Goal: Task Accomplishment & Management: Manage account settings

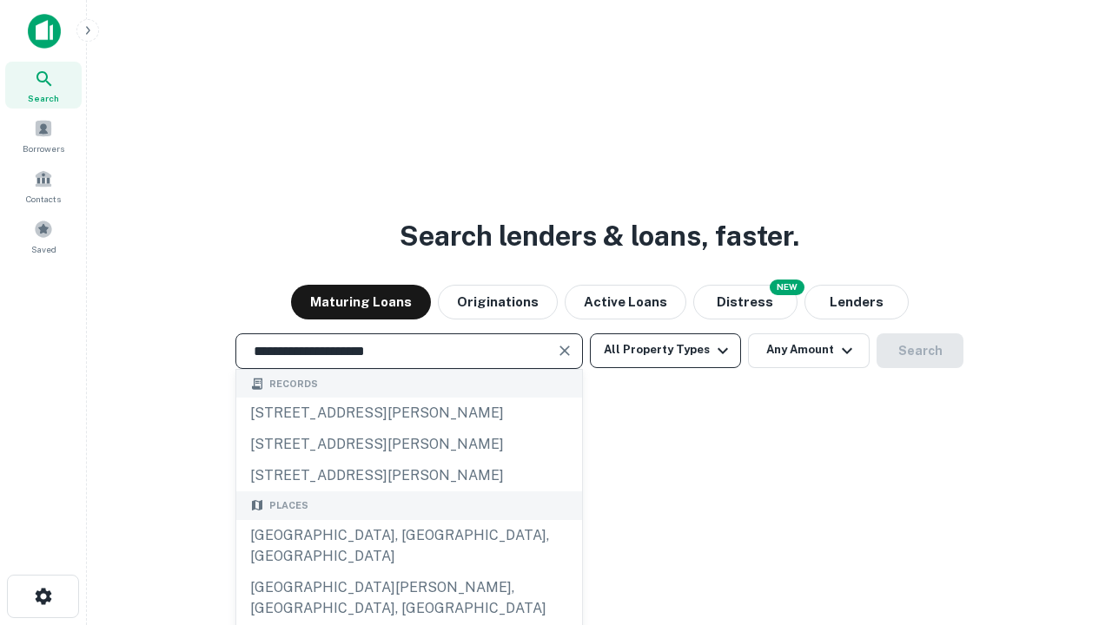
click at [408, 572] on div "[GEOGRAPHIC_DATA], [GEOGRAPHIC_DATA], [GEOGRAPHIC_DATA]" at bounding box center [409, 546] width 346 height 52
click at [665, 350] on button "All Property Types" at bounding box center [665, 350] width 151 height 35
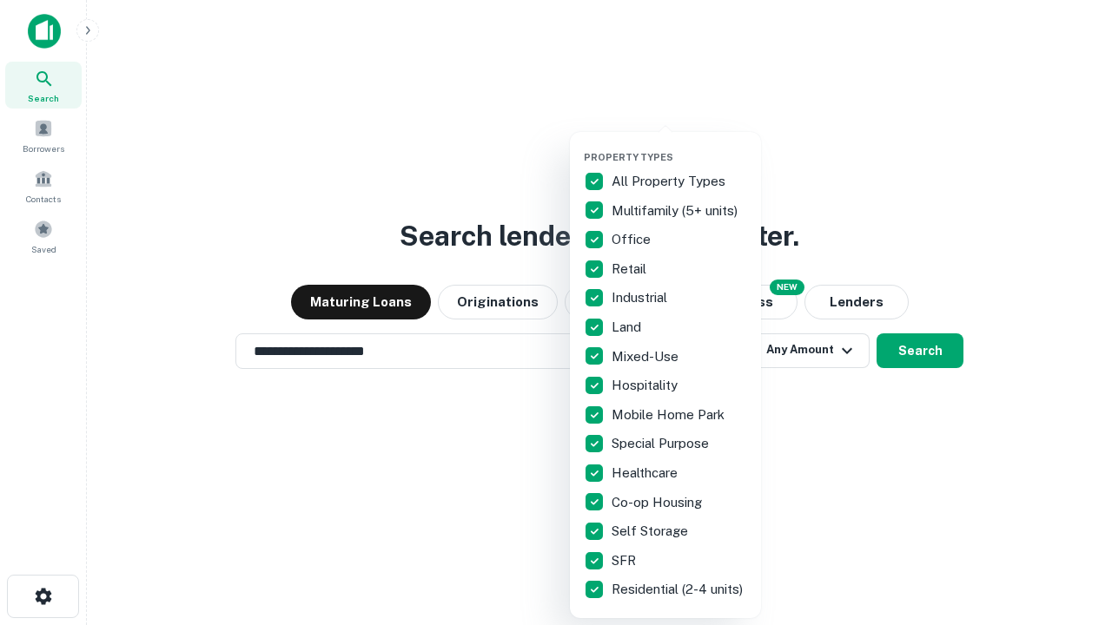
type input "**********"
click at [679, 146] on button "button" at bounding box center [679, 146] width 191 height 1
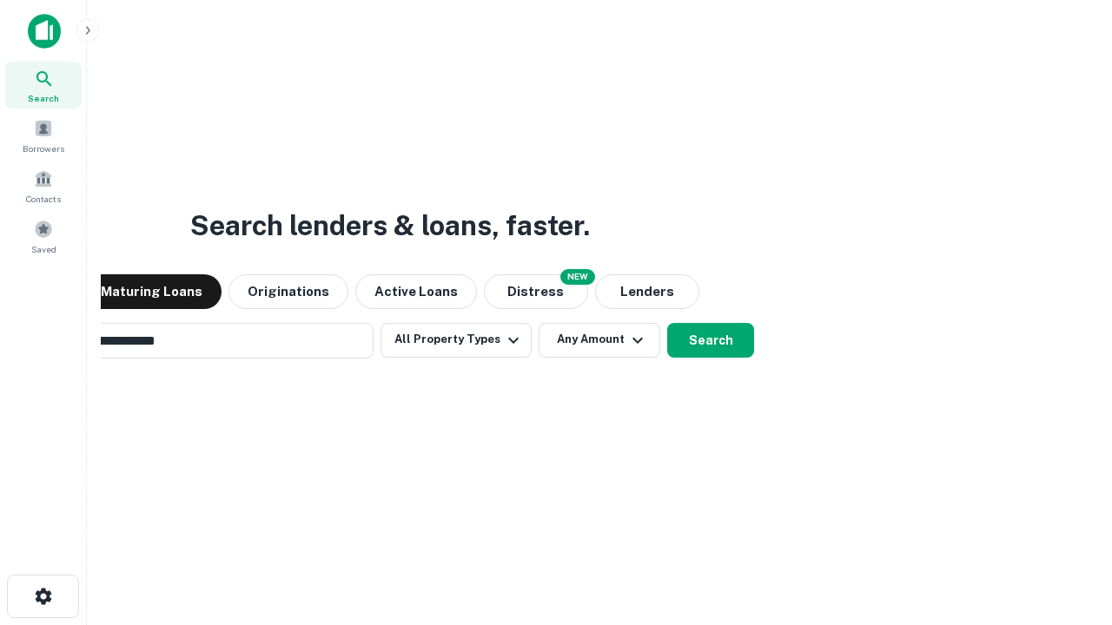
scroll to position [27, 0]
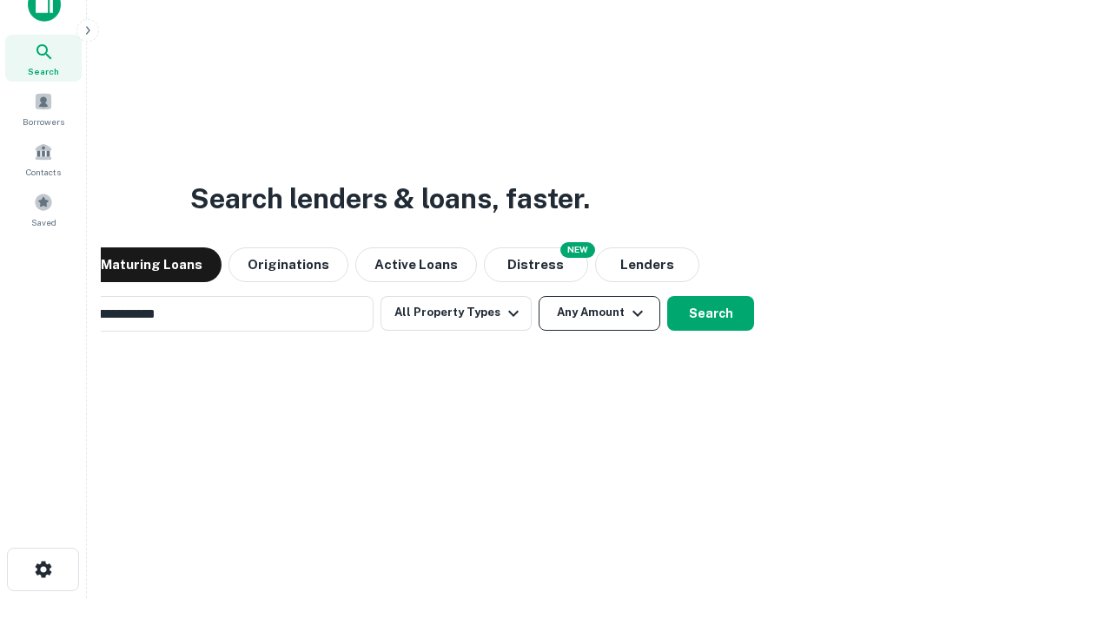
click at [538, 296] on button "Any Amount" at bounding box center [599, 313] width 122 height 35
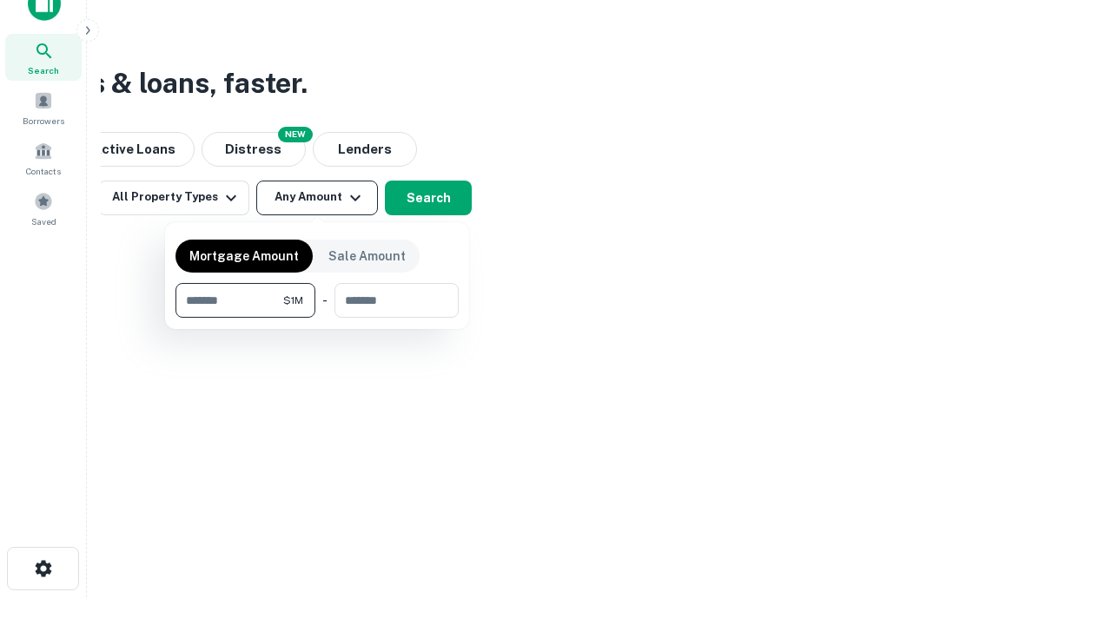
type input "*******"
click at [317, 318] on button "button" at bounding box center [316, 318] width 283 height 1
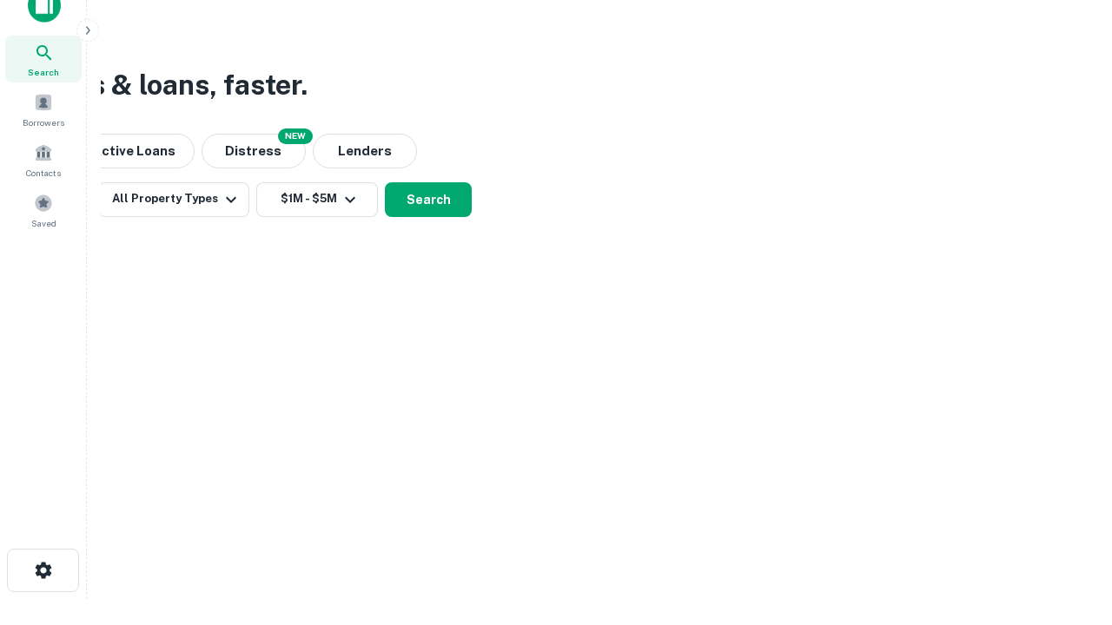
scroll to position [10, 320]
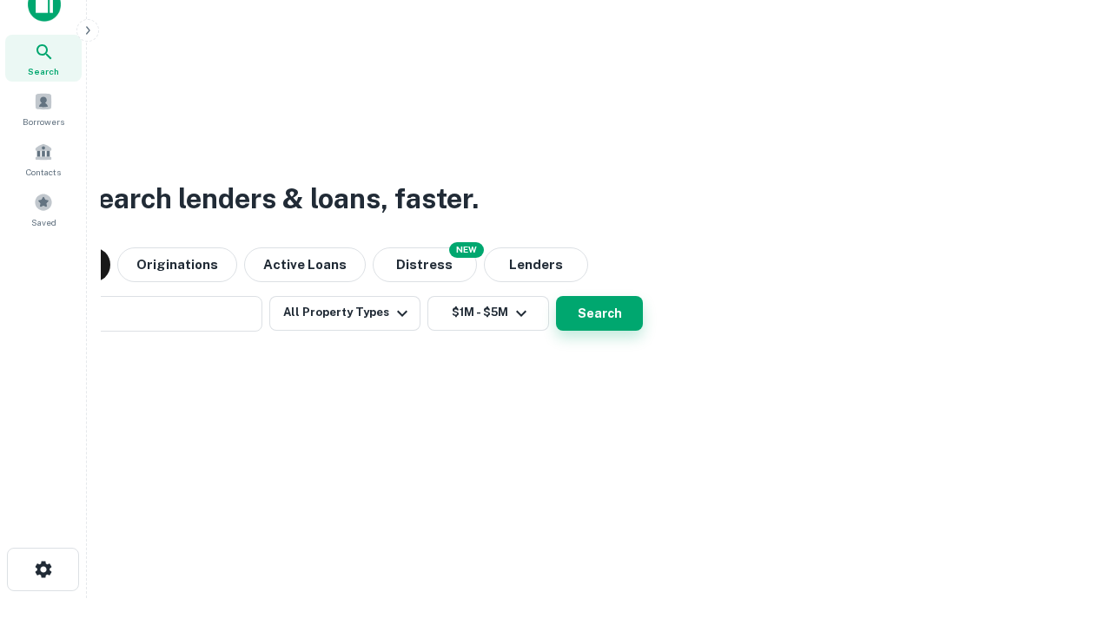
click at [556, 296] on button "Search" at bounding box center [599, 313] width 87 height 35
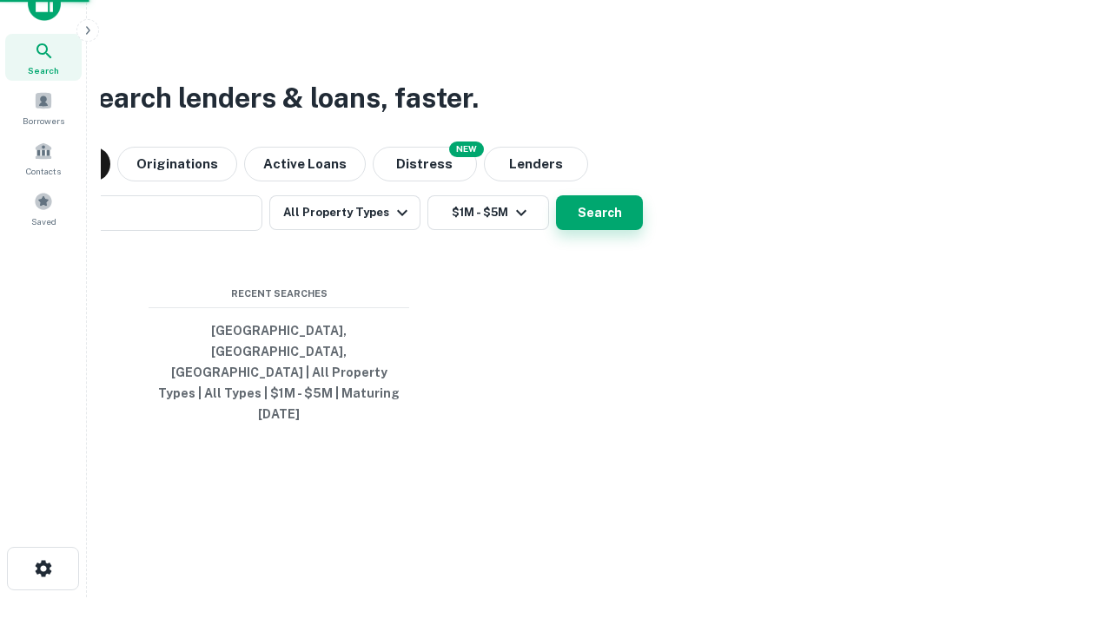
scroll to position [46, 492]
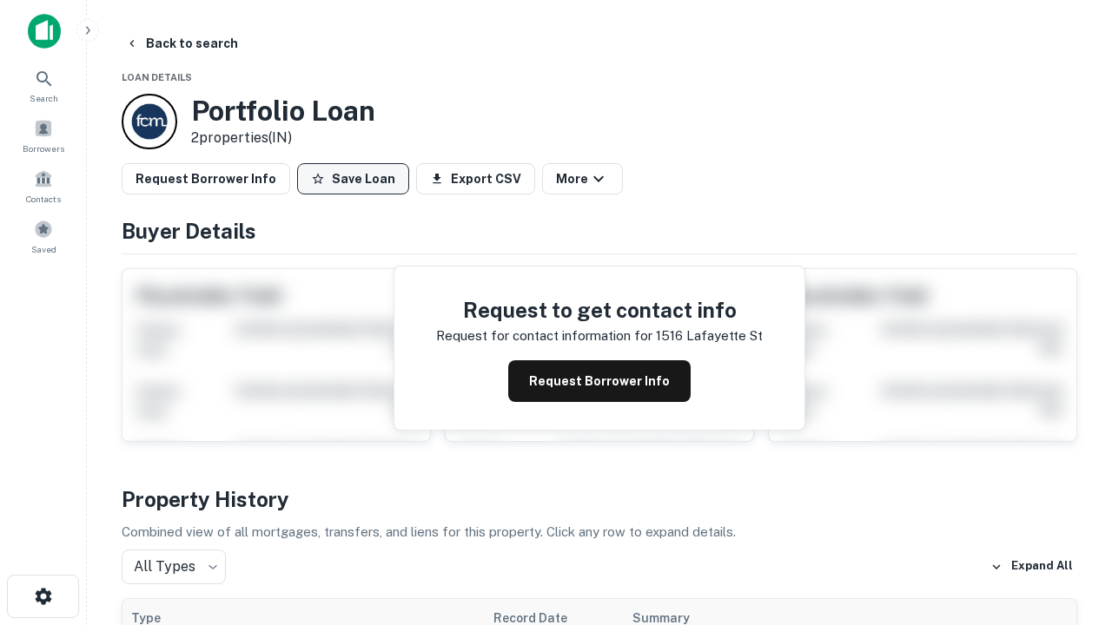
click at [353, 179] on button "Save Loan" at bounding box center [353, 178] width 112 height 31
click at [357, 179] on button "Loan Saved" at bounding box center [357, 178] width 120 height 31
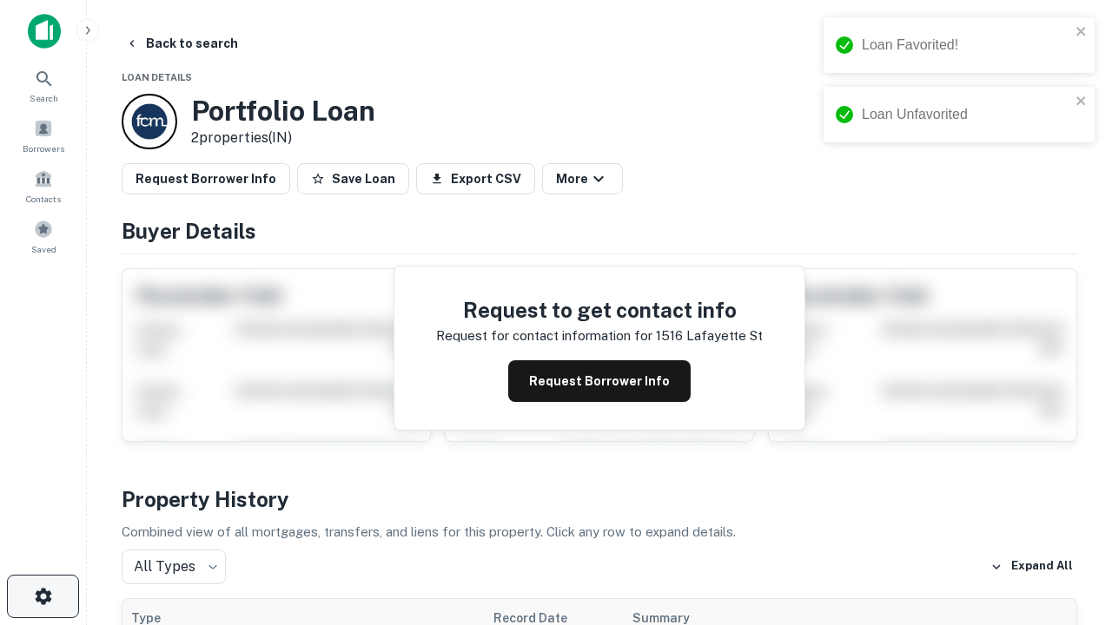
click at [43, 597] on icon "button" at bounding box center [43, 596] width 21 height 21
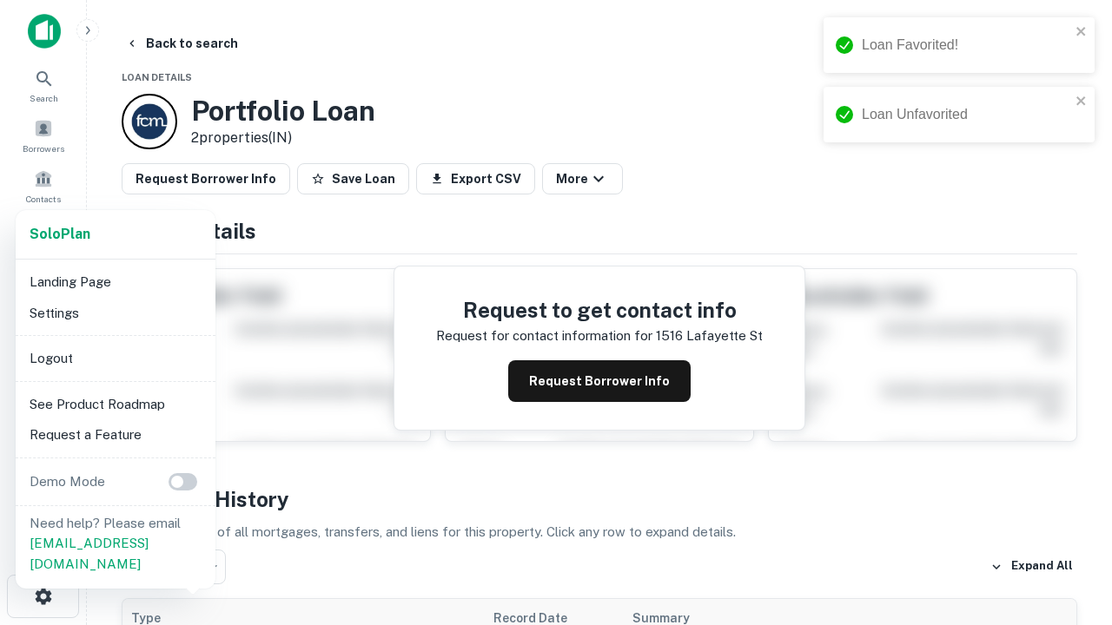
click at [115, 358] on li "Logout" at bounding box center [116, 358] width 186 height 31
